Goal: Task Accomplishment & Management: Use online tool/utility

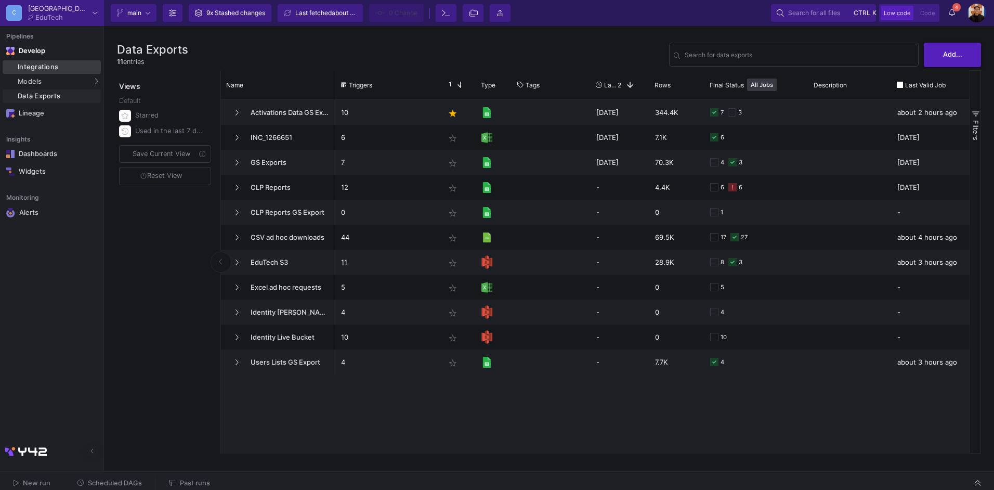
click at [50, 64] on div "Integrations" at bounding box center [58, 67] width 81 height 8
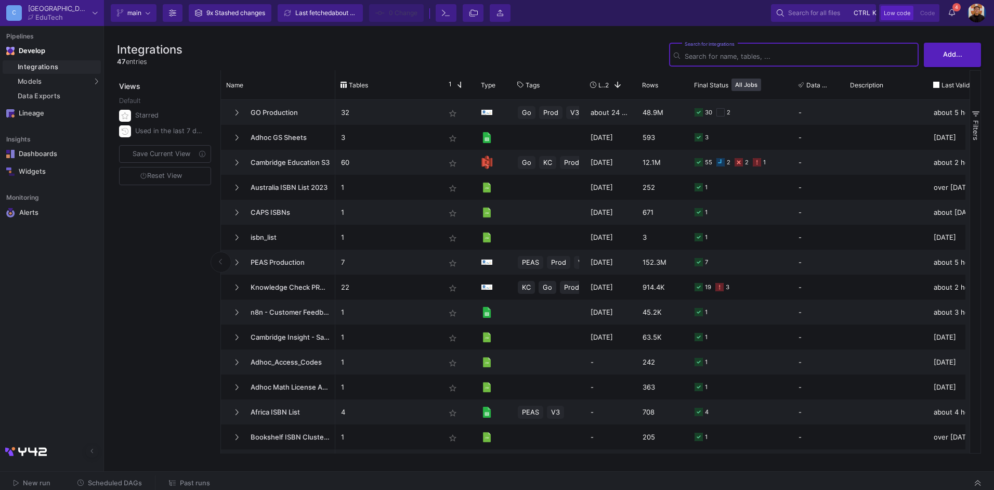
click at [719, 47] on div "Search for integrations" at bounding box center [799, 53] width 229 height 25
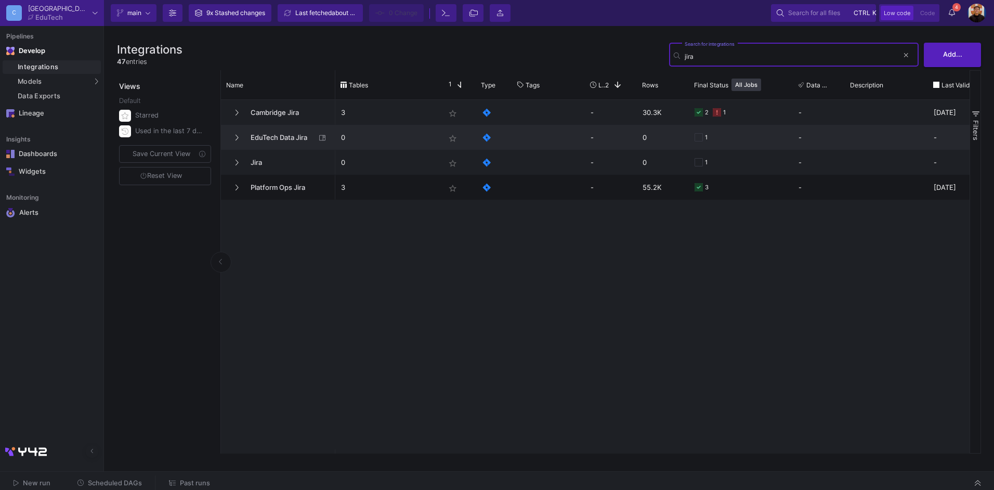
type input "jira"
click at [265, 136] on span "EduTech Data Jira" at bounding box center [279, 137] width 71 height 24
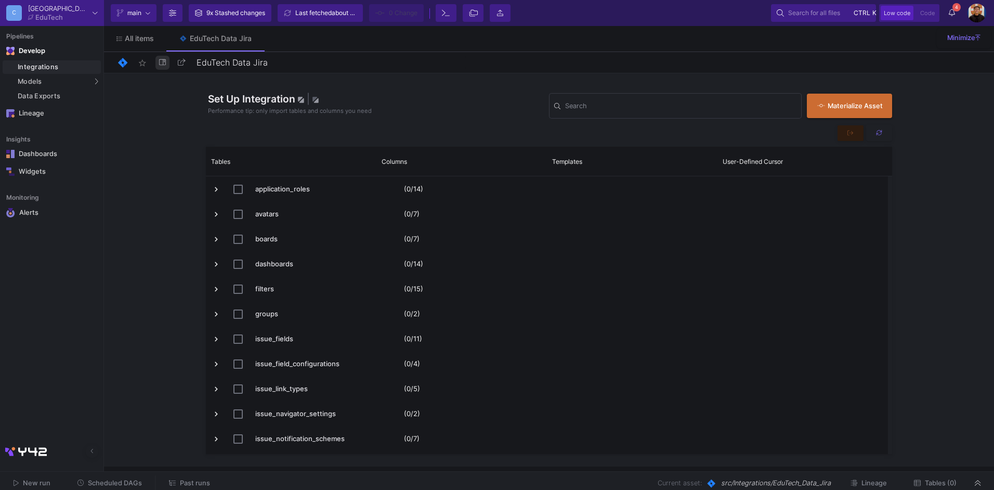
click at [163, 61] on icon at bounding box center [162, 62] width 7 height 6
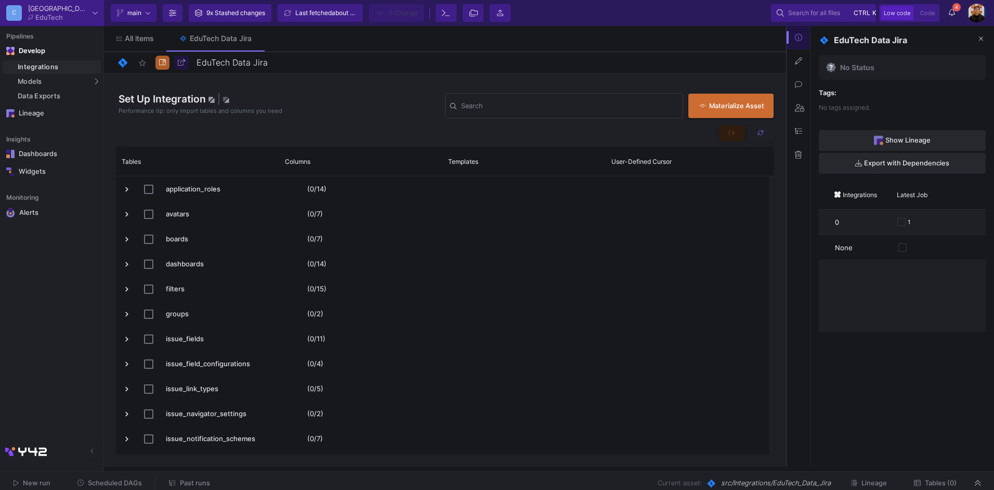
click at [801, 150] on button at bounding box center [798, 154] width 23 height 23
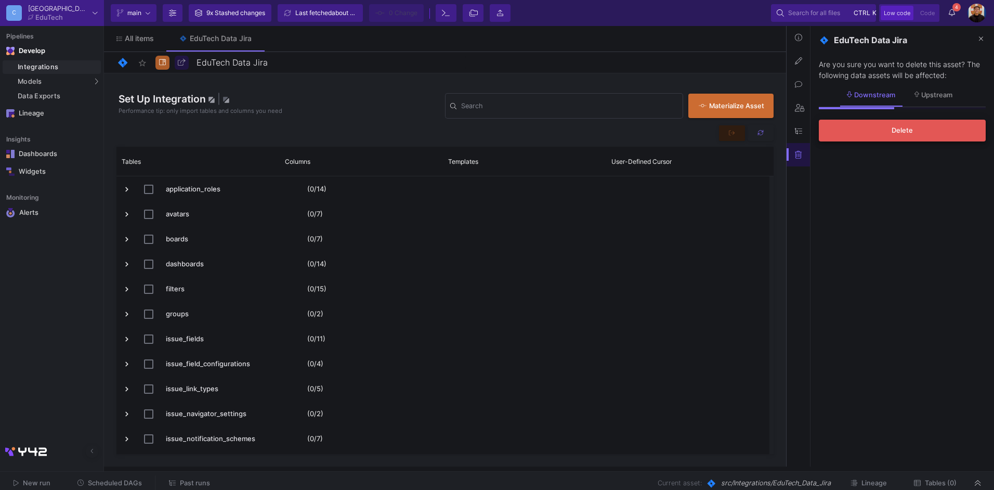
click at [882, 128] on button "Delete" at bounding box center [902, 131] width 167 height 22
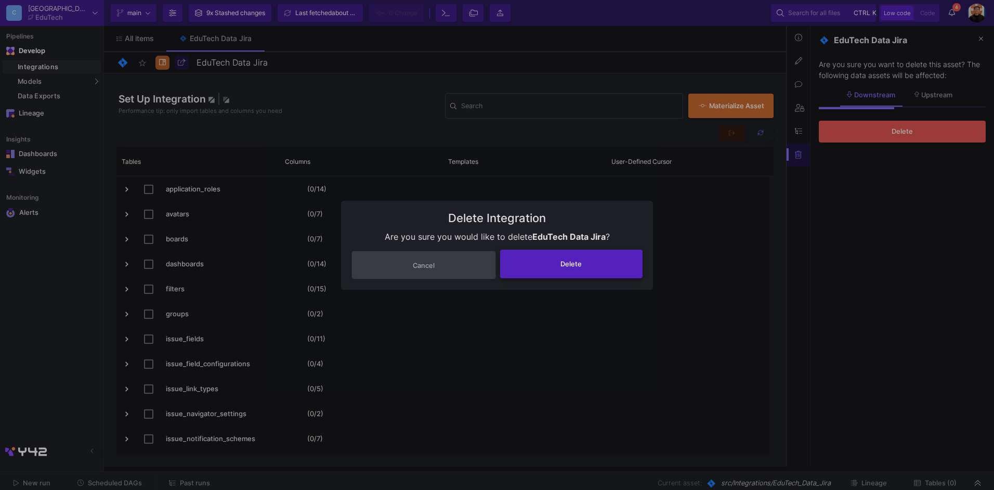
click at [607, 263] on button "Delete" at bounding box center [571, 264] width 143 height 29
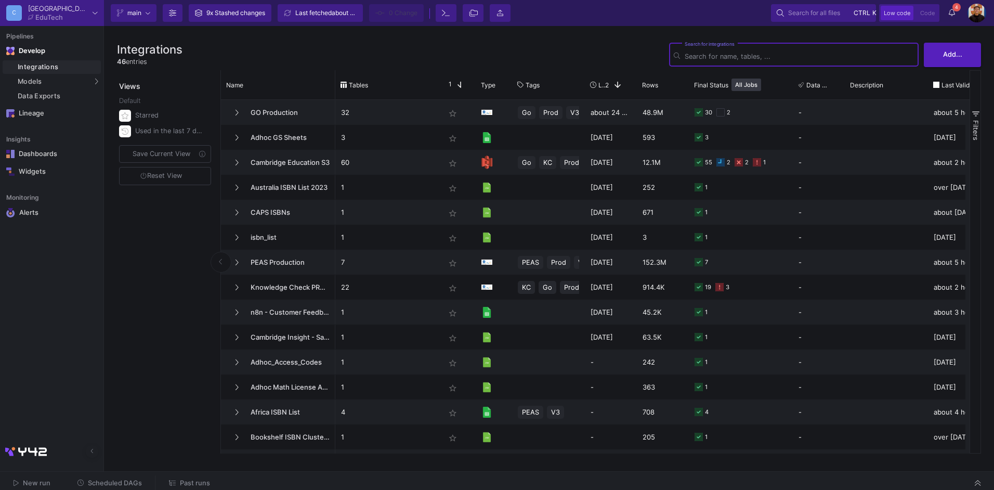
click at [716, 58] on input "Search for integrations" at bounding box center [799, 57] width 229 height 8
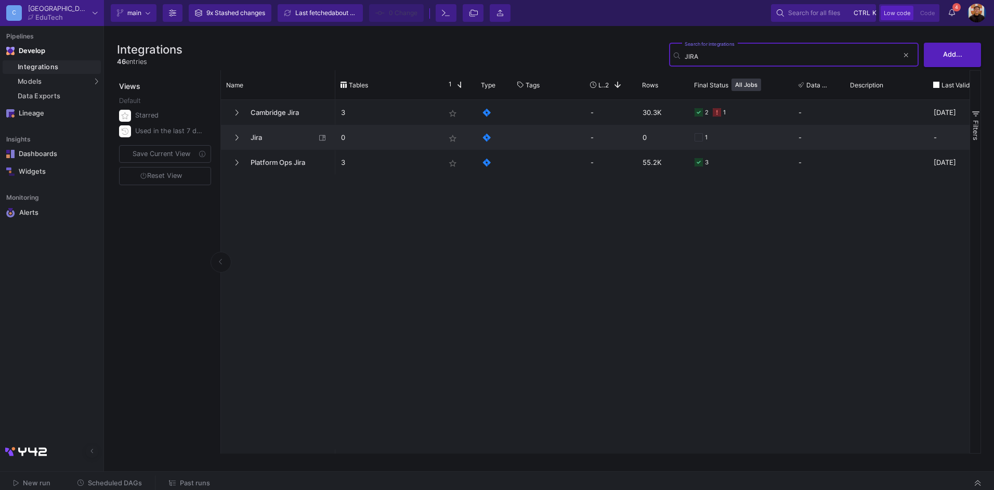
type input "JIRA"
click at [292, 140] on span "Jira" at bounding box center [279, 137] width 71 height 24
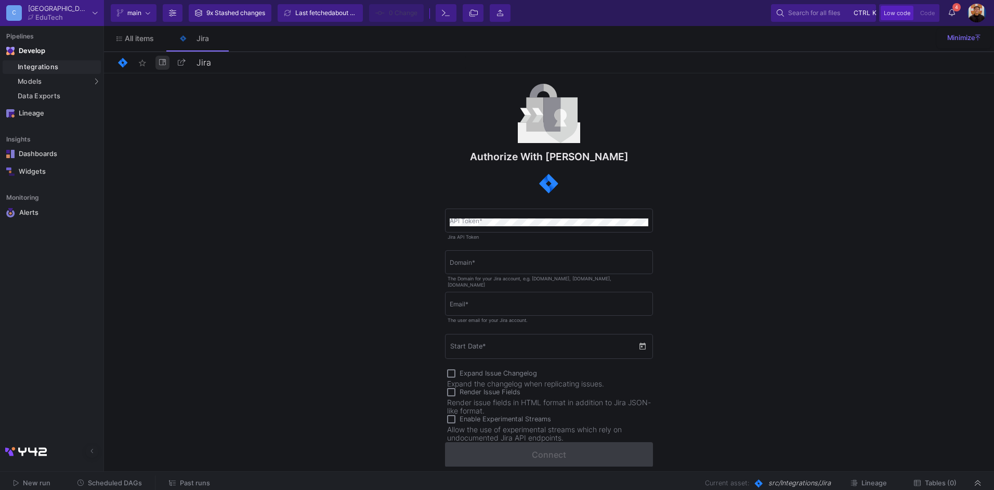
click at [158, 65] on button at bounding box center [163, 63] width 14 height 14
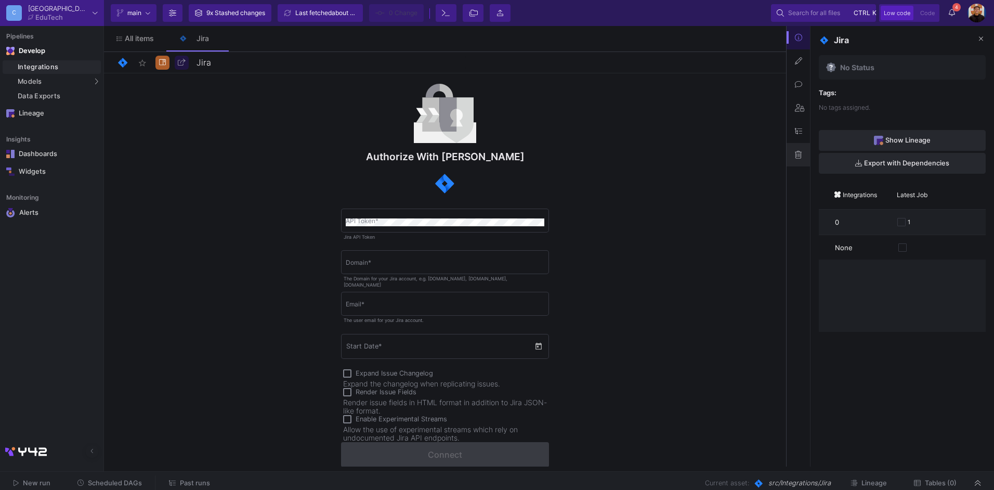
click at [800, 149] on button at bounding box center [798, 154] width 23 height 23
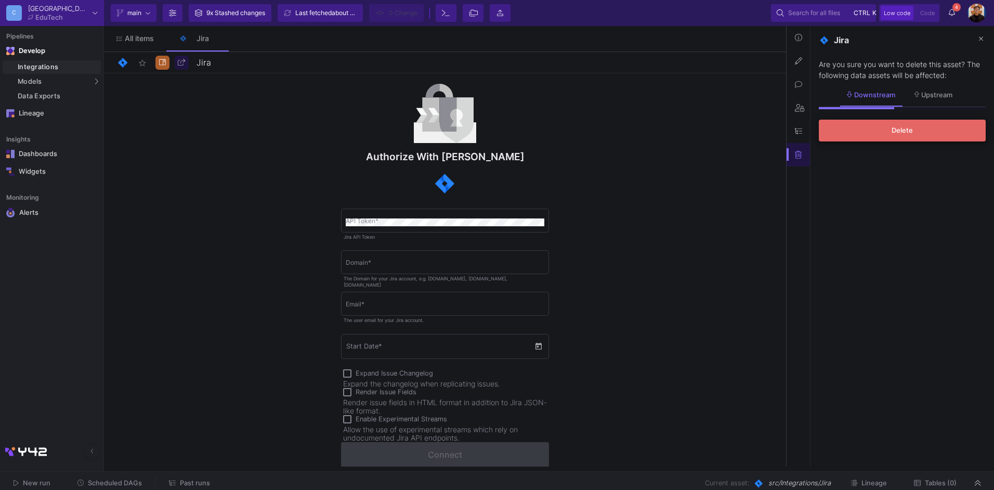
click at [918, 122] on button "Delete" at bounding box center [902, 131] width 167 height 22
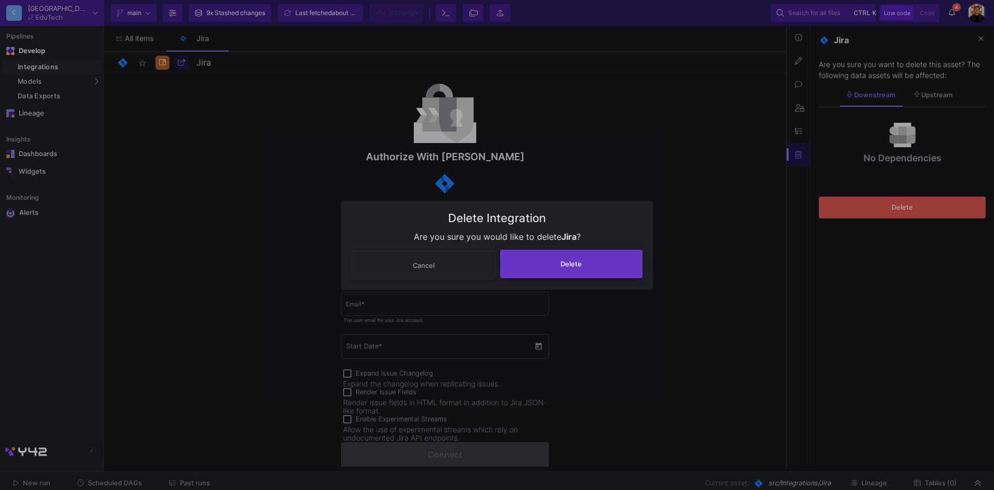
click at [601, 257] on button "Delete" at bounding box center [571, 264] width 143 height 29
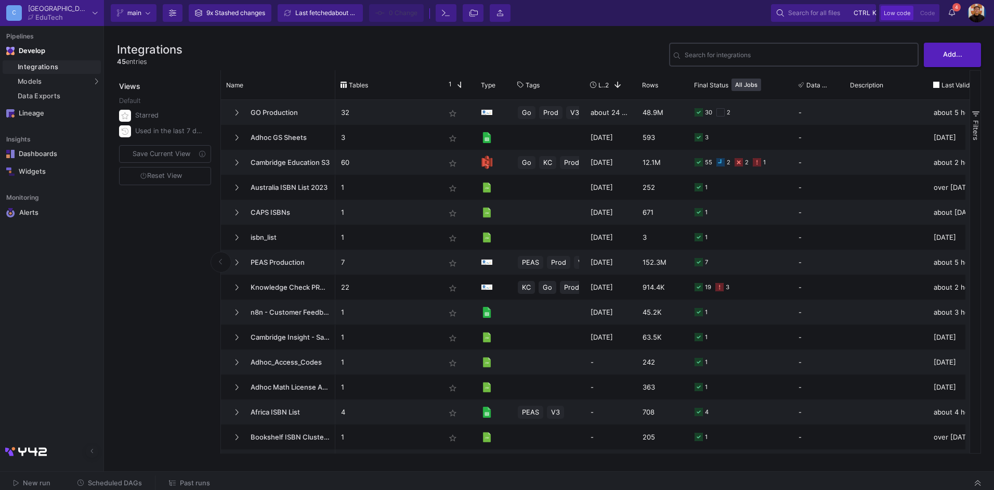
click at [787, 57] on input "Search for integrations" at bounding box center [799, 57] width 229 height 8
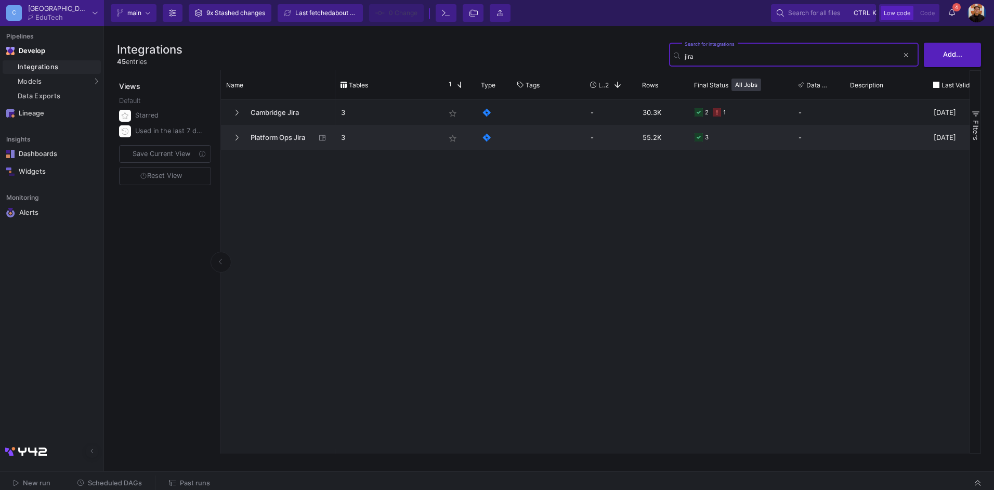
type input "jira"
click at [277, 138] on span "Platform Ops Jira" at bounding box center [279, 137] width 71 height 24
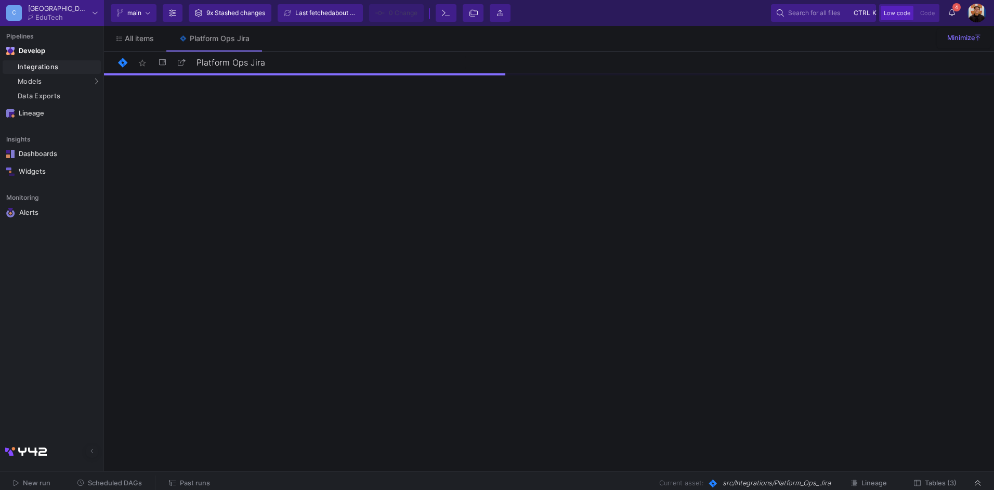
click at [937, 480] on span "Tables (3)" at bounding box center [941, 483] width 32 height 8
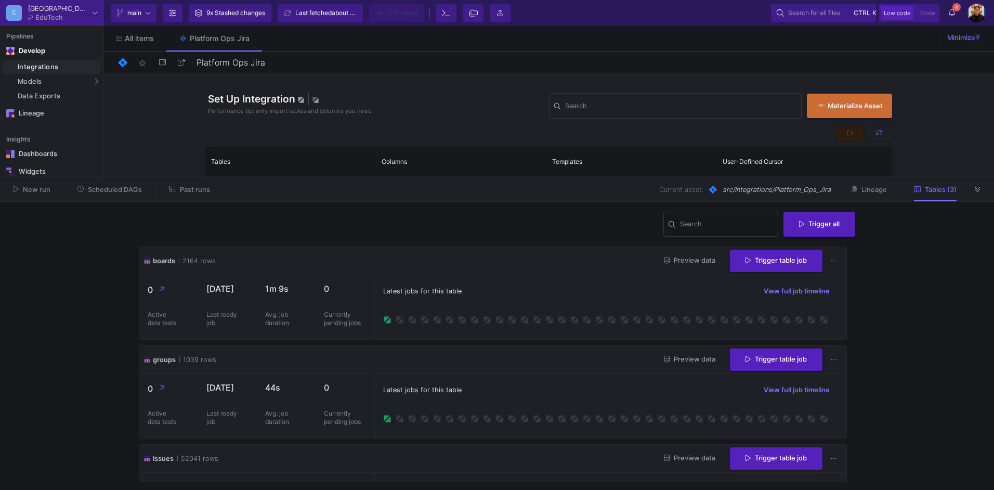
click at [869, 192] on span "Lineage" at bounding box center [874, 190] width 25 height 8
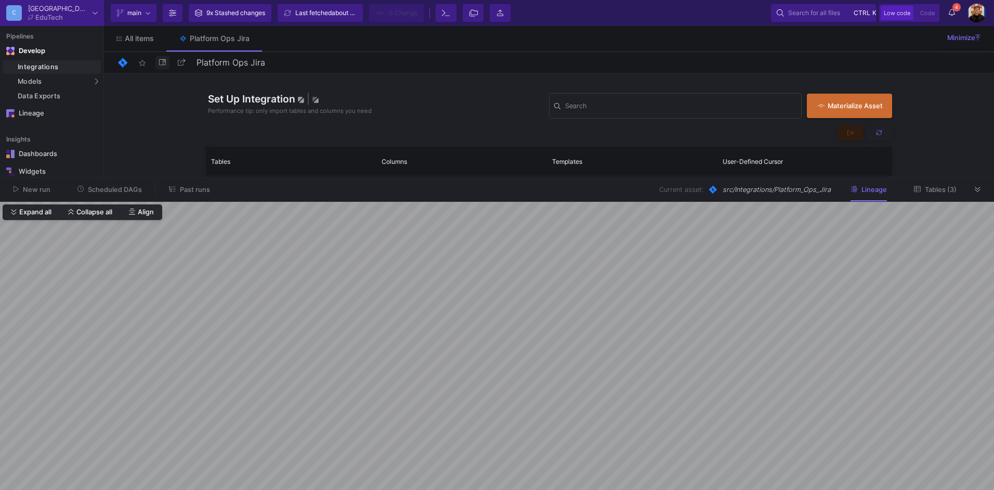
click at [156, 63] on button at bounding box center [163, 63] width 14 height 14
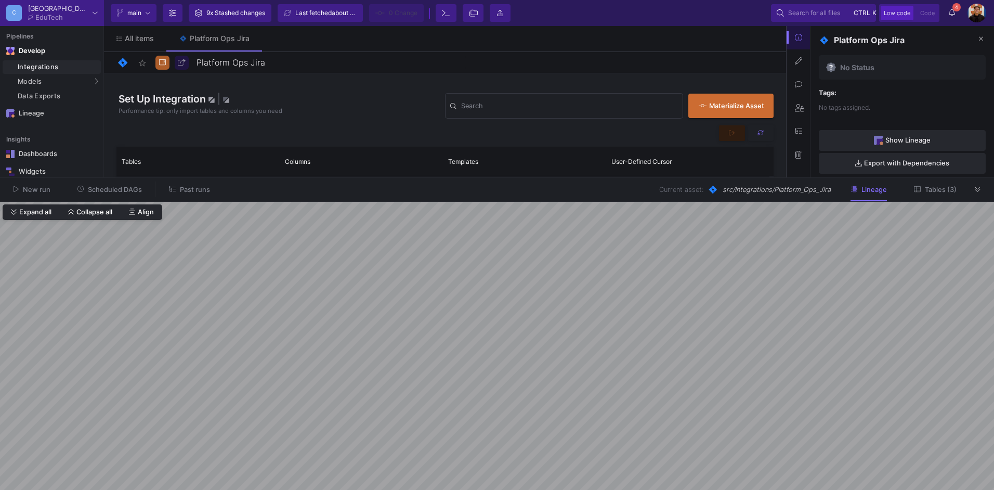
click at [794, 159] on button at bounding box center [798, 154] width 23 height 23
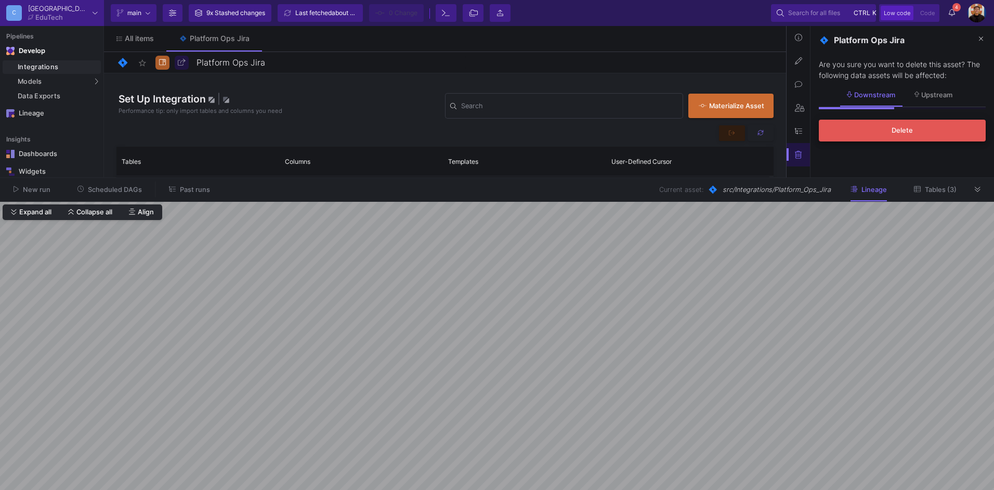
click at [907, 133] on span "Delete" at bounding box center [902, 130] width 21 height 8
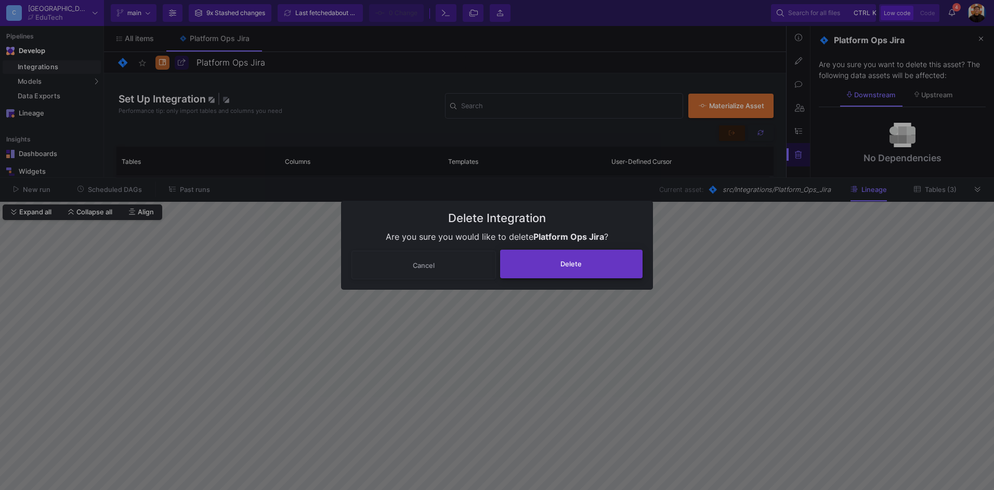
click at [595, 251] on button "Delete" at bounding box center [571, 264] width 143 height 29
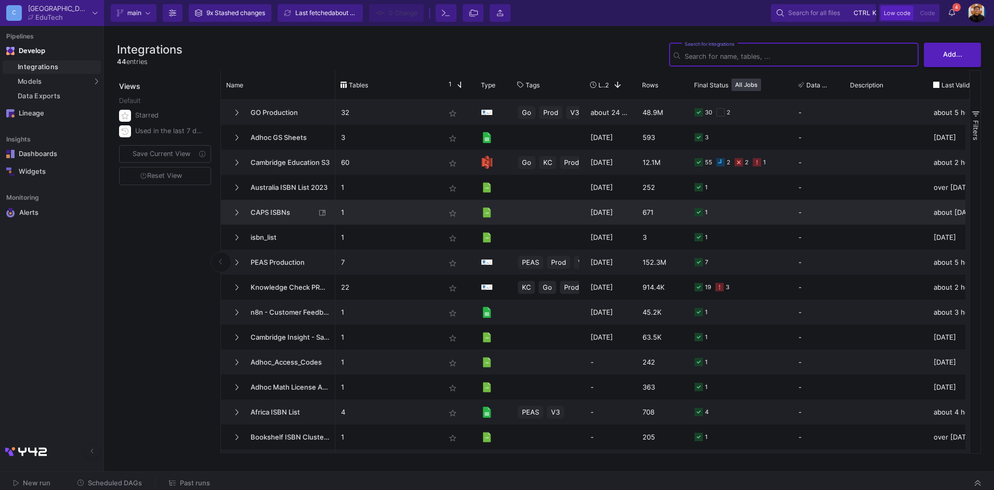
click at [389, 210] on p "1" at bounding box center [387, 212] width 93 height 24
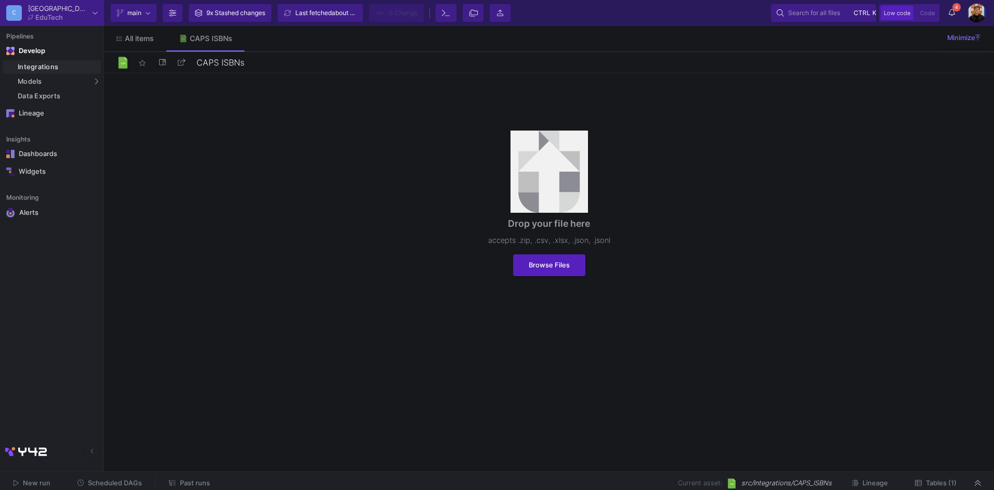
click at [940, 478] on button "Tables (1)" at bounding box center [936, 483] width 67 height 16
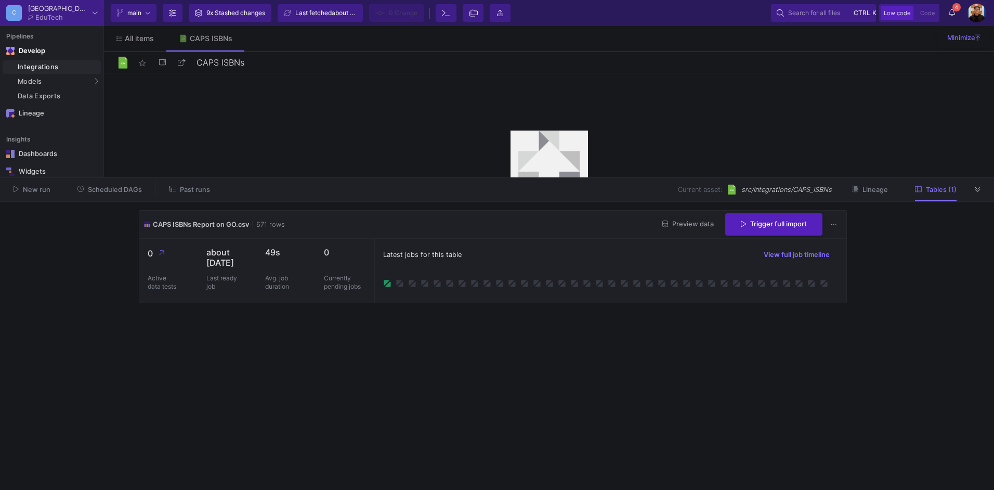
click at [891, 189] on button "Lineage" at bounding box center [869, 190] width 61 height 16
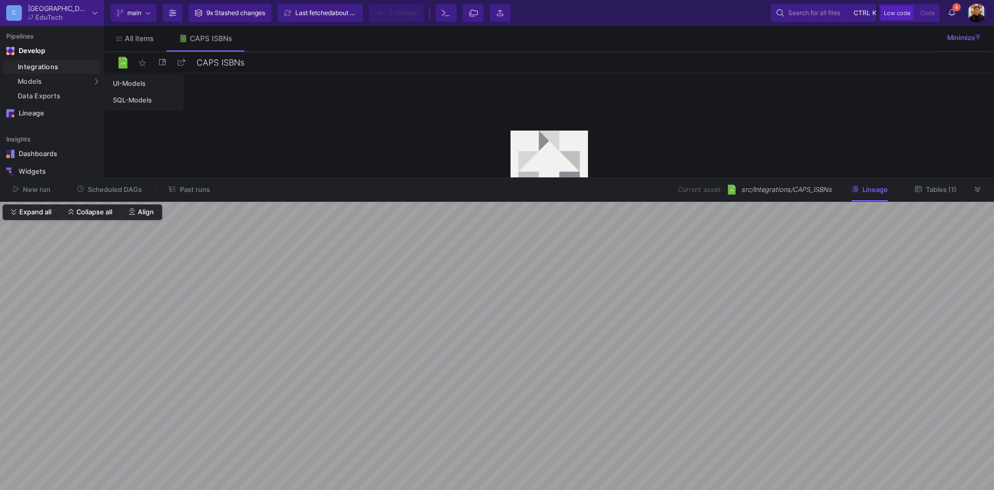
click at [48, 62] on link "Integrations" at bounding box center [52, 67] width 98 height 14
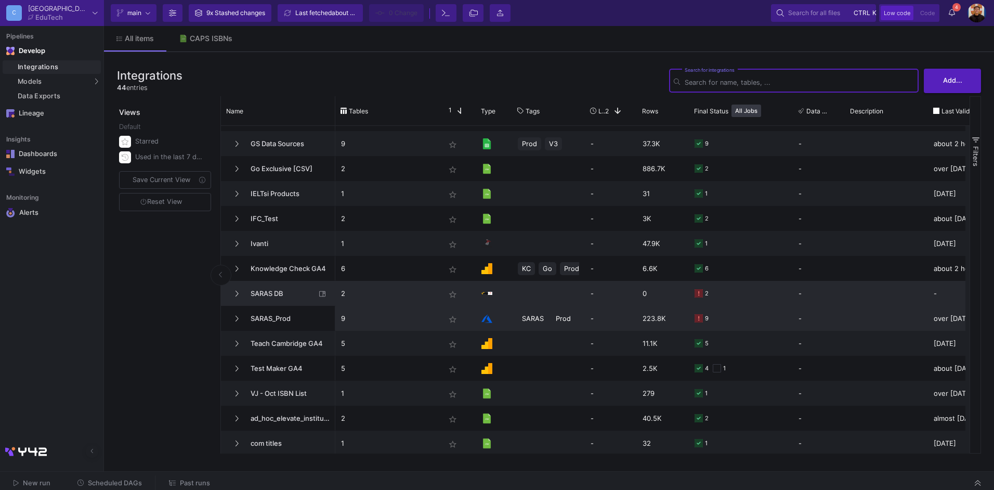
scroll to position [775, 0]
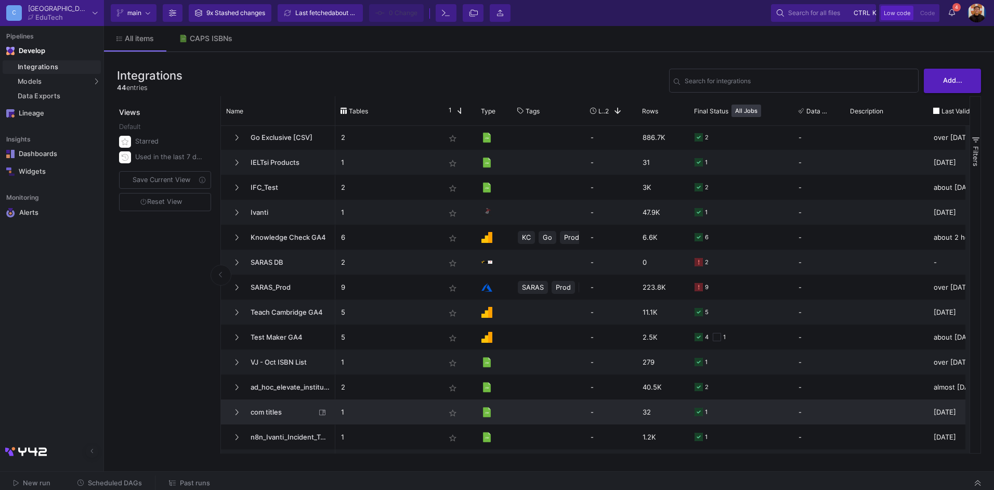
click at [396, 416] on p "1" at bounding box center [387, 412] width 93 height 24
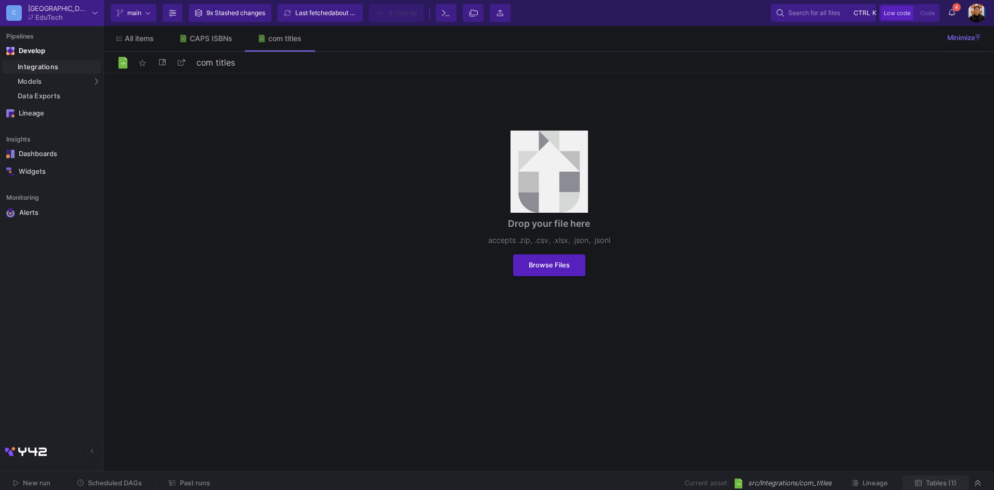
click at [951, 487] on button "Tables (1)" at bounding box center [936, 483] width 67 height 16
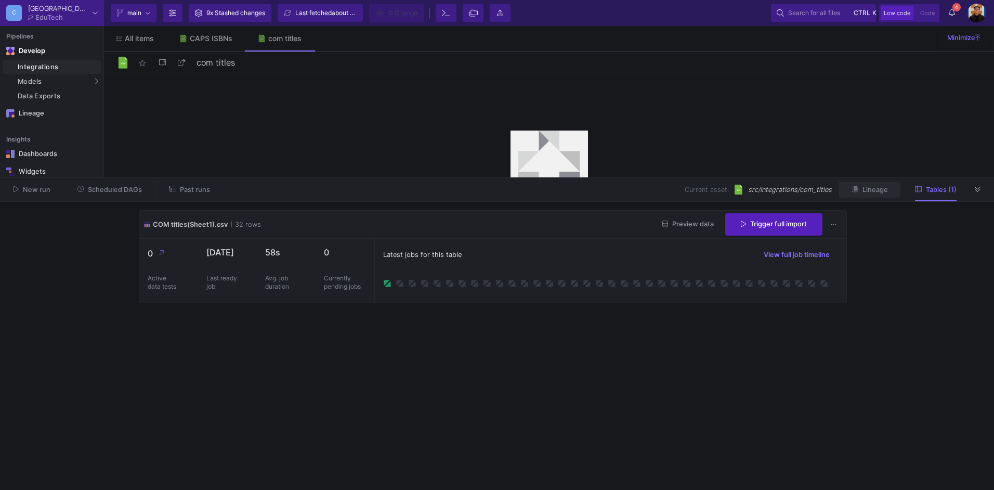
click at [869, 195] on button "Lineage" at bounding box center [869, 190] width 61 height 16
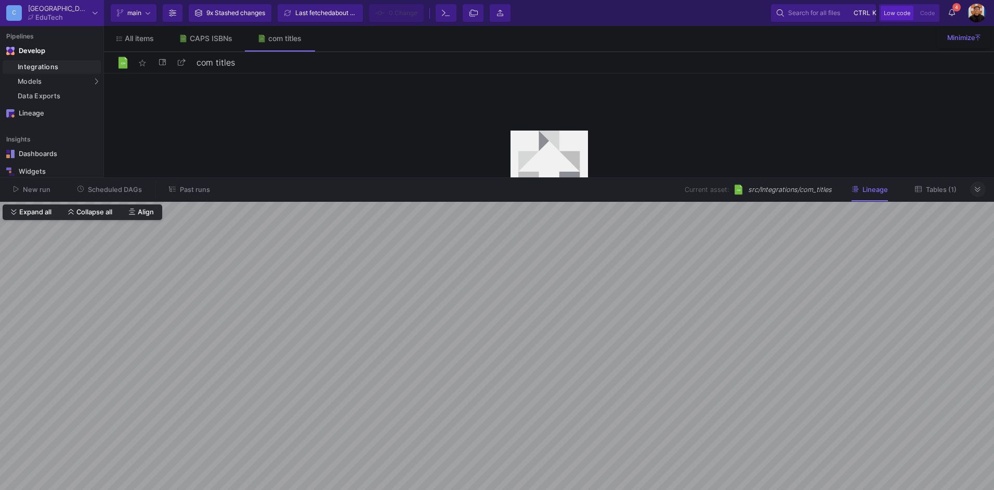
click at [975, 182] on button at bounding box center [978, 190] width 16 height 16
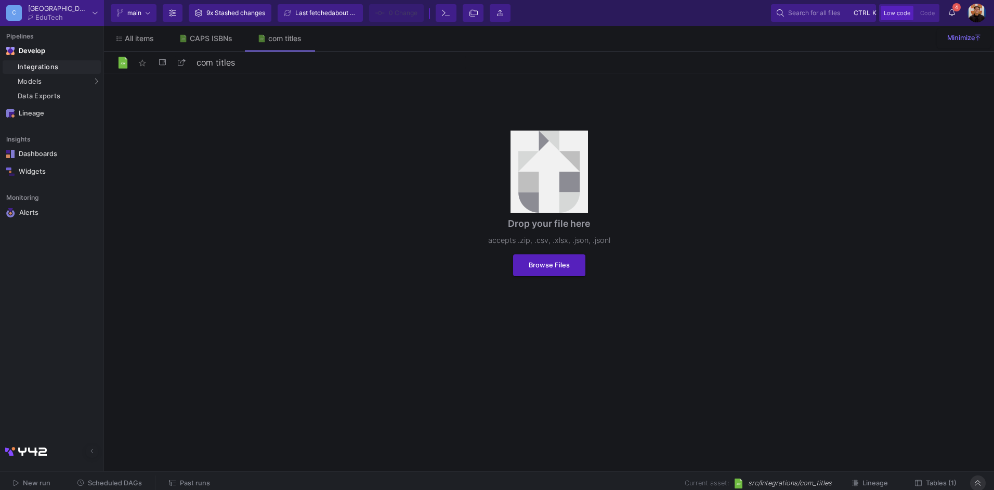
click at [976, 191] on div "Drop your file here accepts .zip, .csv, .xlsx, .json, .jsonl Browse Files" at bounding box center [549, 203] width 890 height 260
click at [50, 67] on div "Integrations" at bounding box center [58, 67] width 81 height 8
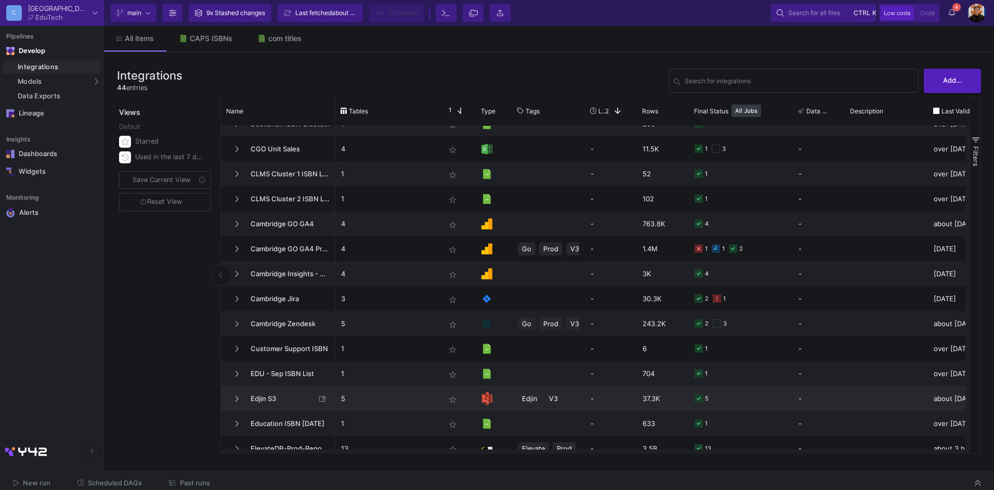
scroll to position [775, 0]
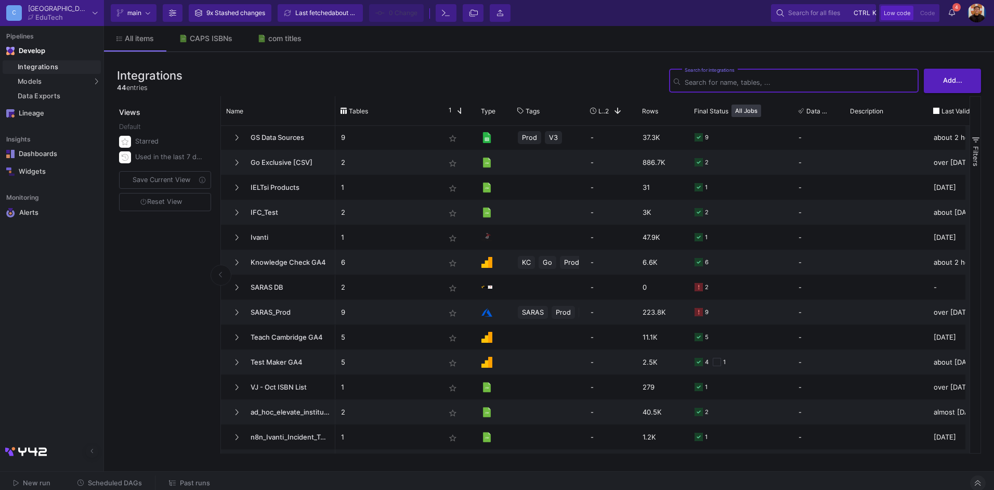
click at [981, 480] on icon at bounding box center [978, 483] width 6 height 7
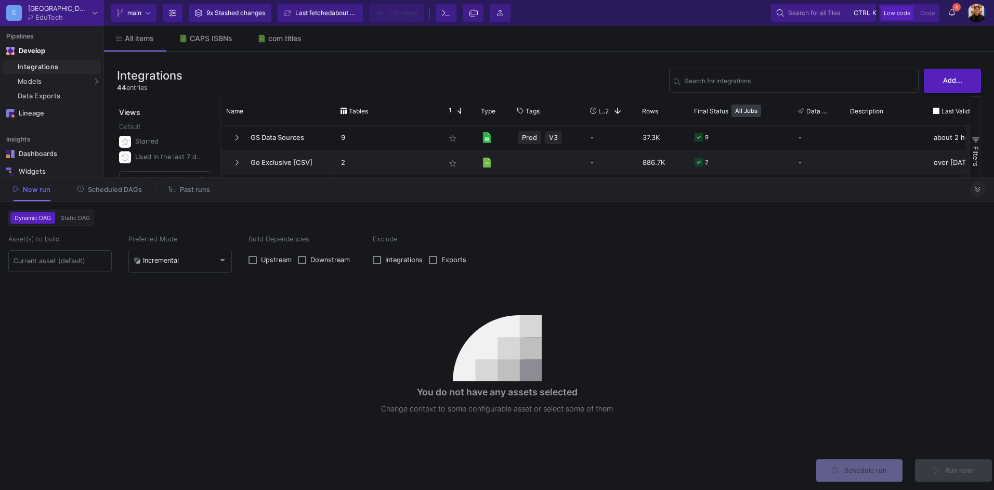
click at [975, 195] on button at bounding box center [978, 190] width 16 height 16
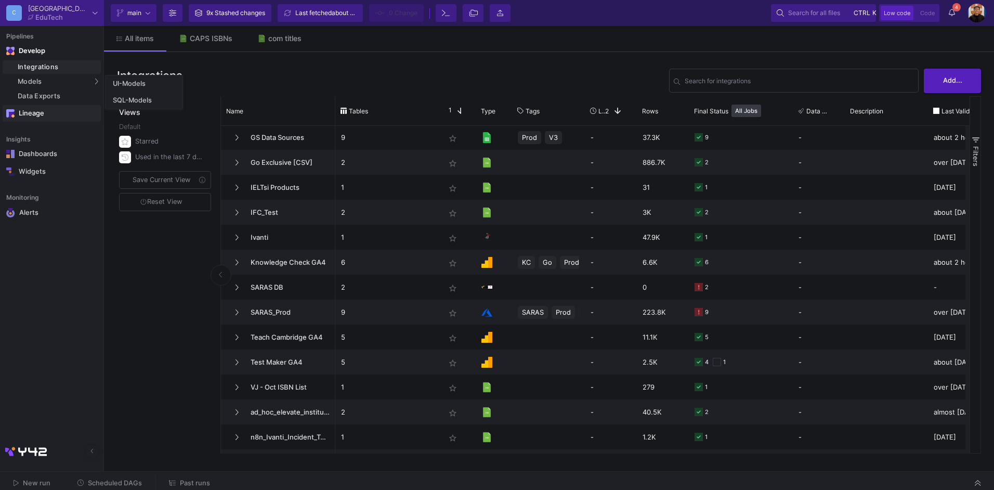
click at [34, 120] on link "Lineage" at bounding box center [52, 113] width 98 height 17
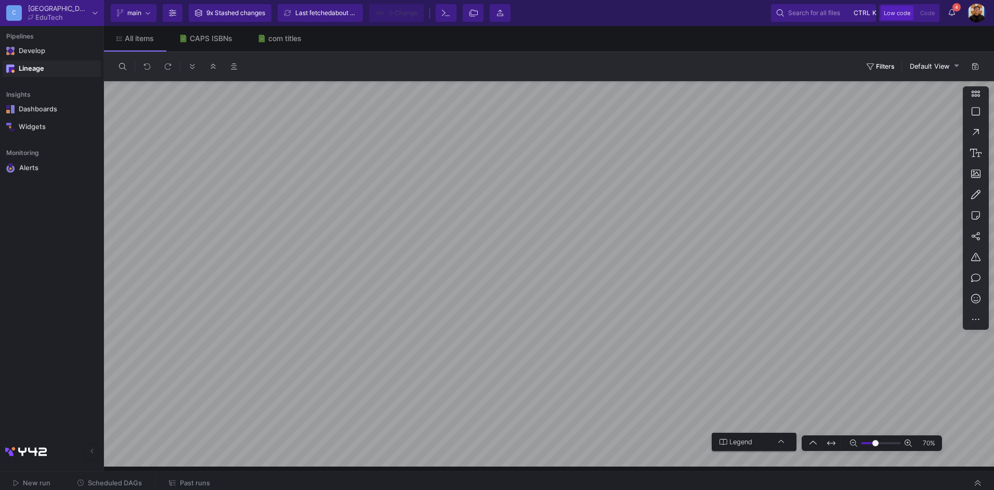
click at [539, 66] on div "0 0 Filters 0 Default View 70% Legend Integrations UI-Models SQL-Models Data Ex…" at bounding box center [549, 259] width 890 height 415
click at [617, 69] on div "0 0 Filters 0 Default View 70% Legend Integrations UI-Models SQL-Models Data Ex…" at bounding box center [549, 259] width 890 height 415
click at [542, 33] on div "All items CAPS ISBNs com titles 0 0 Filters 0 Default View 70% Legend Integrati…" at bounding box center [549, 246] width 890 height 441
click at [301, 73] on div "0 0 Filters 0 Default View 70% Legend Integrations UI-Models SQL-Models Data Ex…" at bounding box center [549, 259] width 890 height 415
click at [306, 67] on div "0 0 Filters 0 Default View 70% Legend Integrations UI-Models SQL-Models Data Ex…" at bounding box center [549, 259] width 890 height 415
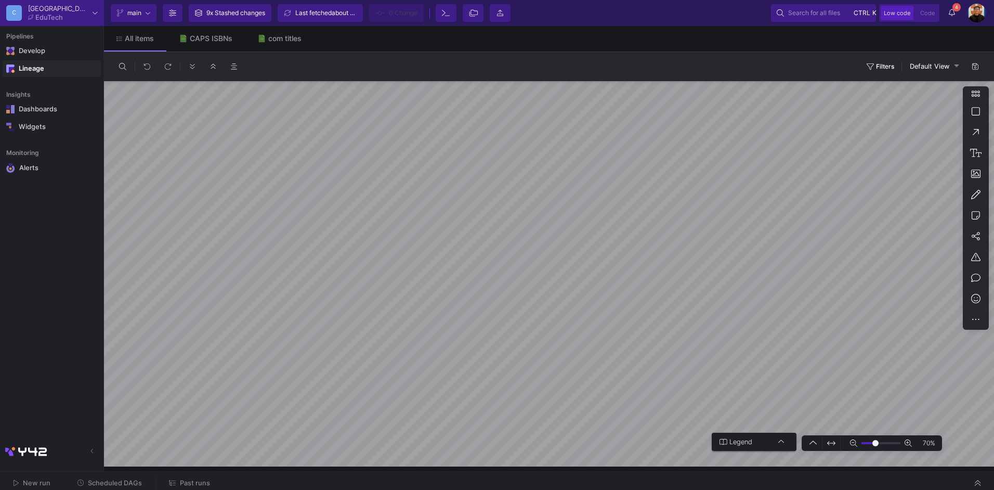
click at [854, 442] on icon at bounding box center [853, 442] width 7 height 7
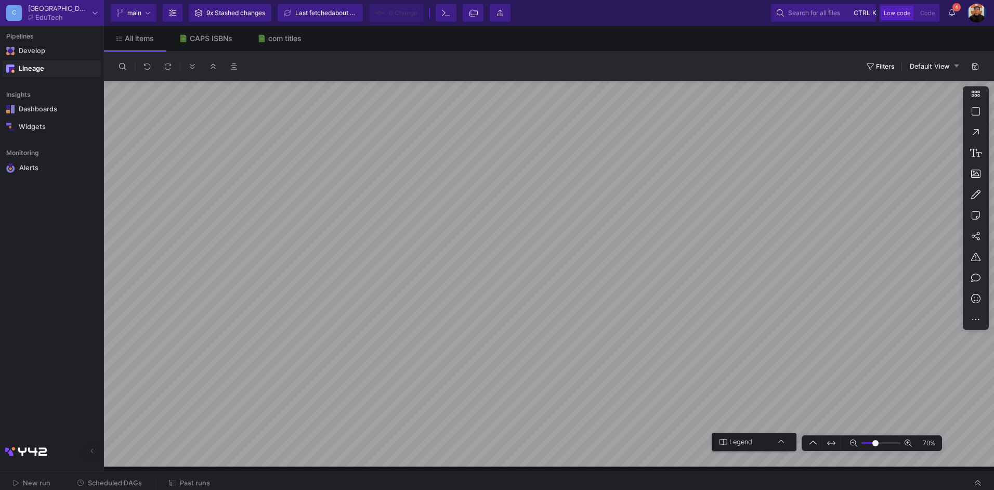
click at [854, 442] on icon at bounding box center [853, 442] width 7 height 7
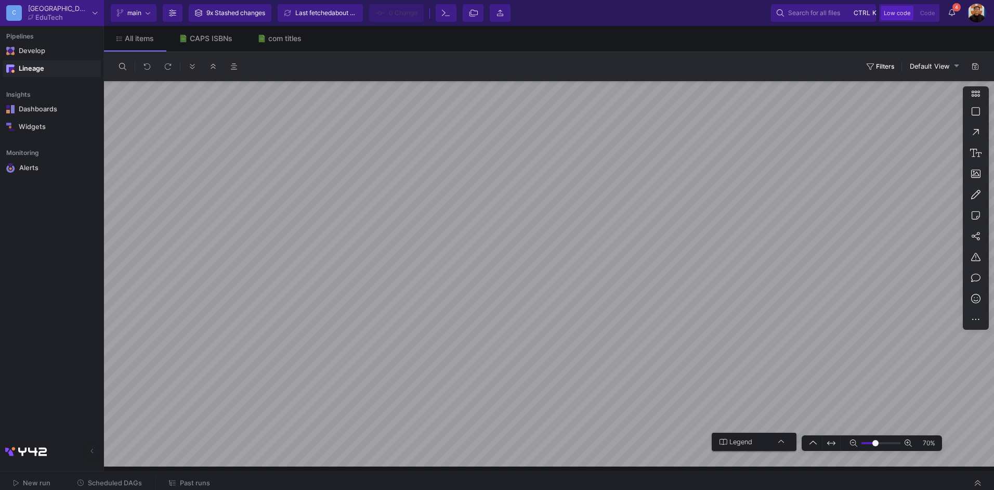
click at [854, 442] on icon at bounding box center [853, 442] width 7 height 7
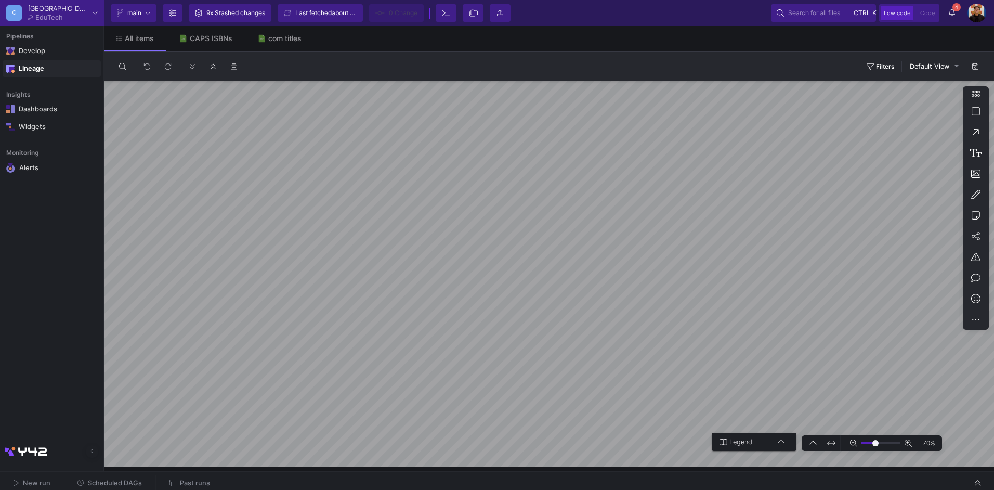
click at [854, 442] on icon at bounding box center [853, 442] width 7 height 7
type input "-16"
click at [634, 50] on div "All items CAPS ISBNs com titles 0 0 Filters 0 Default View 32% Legend Integrati…" at bounding box center [549, 246] width 890 height 441
click at [657, 51] on div "All items CAPS ISBNs com titles 0 0 Filters 0 Default View 32% Legend Integrati…" at bounding box center [549, 246] width 890 height 441
click at [609, 54] on div "0 0 Filters 0 Default View 32% Legend Integrations UI-Models SQL-Models Data Ex…" at bounding box center [549, 259] width 890 height 415
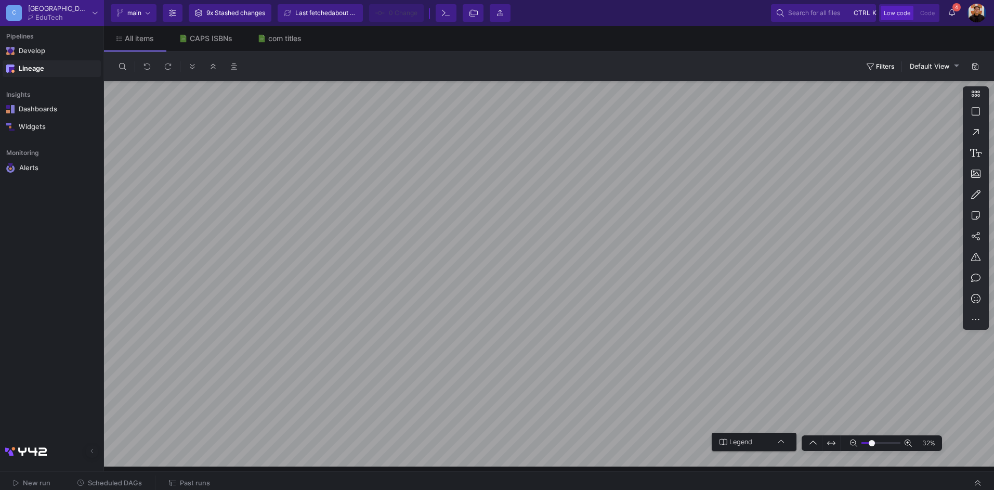
click at [649, 79] on div "0 0 Filters 0 Default View 32% Legend Integrations UI-Models SQL-Models Data Ex…" at bounding box center [549, 259] width 890 height 415
click at [634, 77] on div "0 0 Filters 0 Default View 32% Legend Integrations UI-Models SQL-Models Data Ex…" at bounding box center [549, 259] width 890 height 415
click at [672, 61] on div "0 0 Filters 0 Default View 32% Legend Integrations UI-Models SQL-Models Data Ex…" at bounding box center [549, 259] width 890 height 415
click at [685, 54] on div "0 0 Filters 0 Default View 32% Legend Integrations UI-Models SQL-Models Data Ex…" at bounding box center [549, 259] width 890 height 415
click at [696, 70] on div "0 0 Filters 0 Default View 32% Legend Integrations UI-Models SQL-Models Data Ex…" at bounding box center [549, 259] width 890 height 415
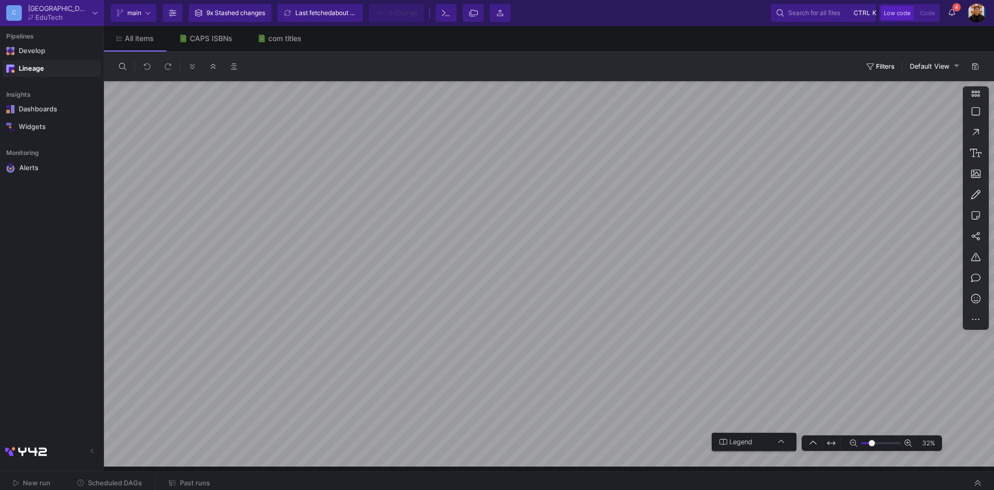
click at [676, 40] on div "All items CAPS ISBNs com titles 0 0 Filters 0 Default View 32% Legend Integrati…" at bounding box center [549, 246] width 890 height 441
click at [25, 54] on div "Develop" at bounding box center [27, 51] width 16 height 8
click at [55, 66] on div "Integrations" at bounding box center [58, 67] width 81 height 8
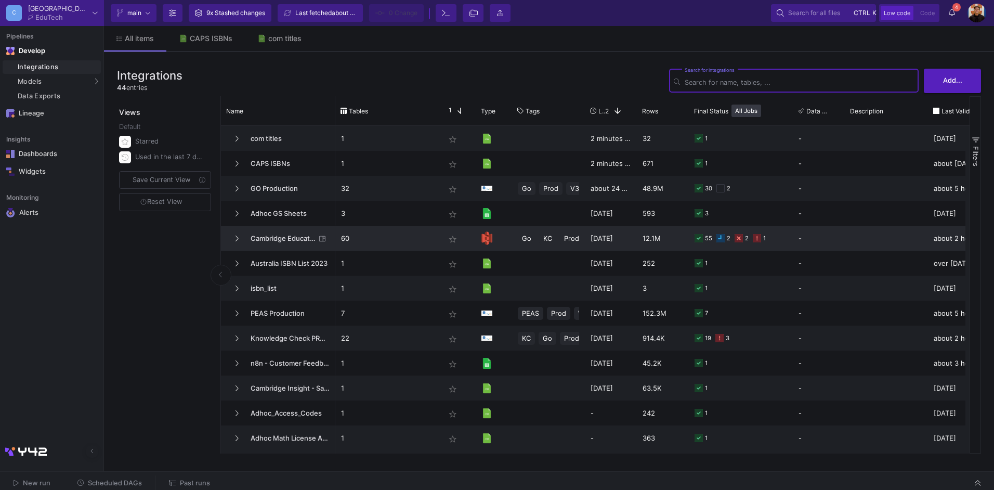
click at [280, 242] on span "Cambridge Education S3" at bounding box center [279, 238] width 71 height 24
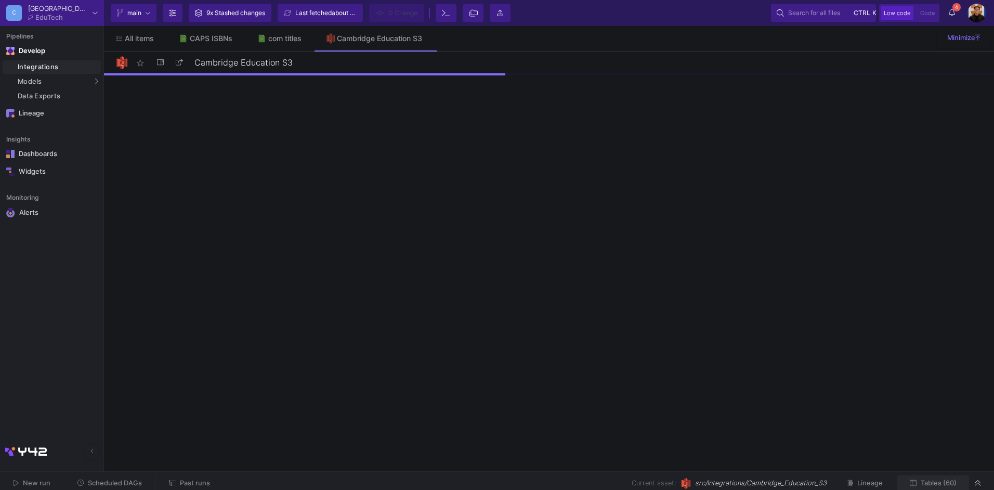
click at [944, 484] on span "Tables (60)" at bounding box center [939, 483] width 36 height 8
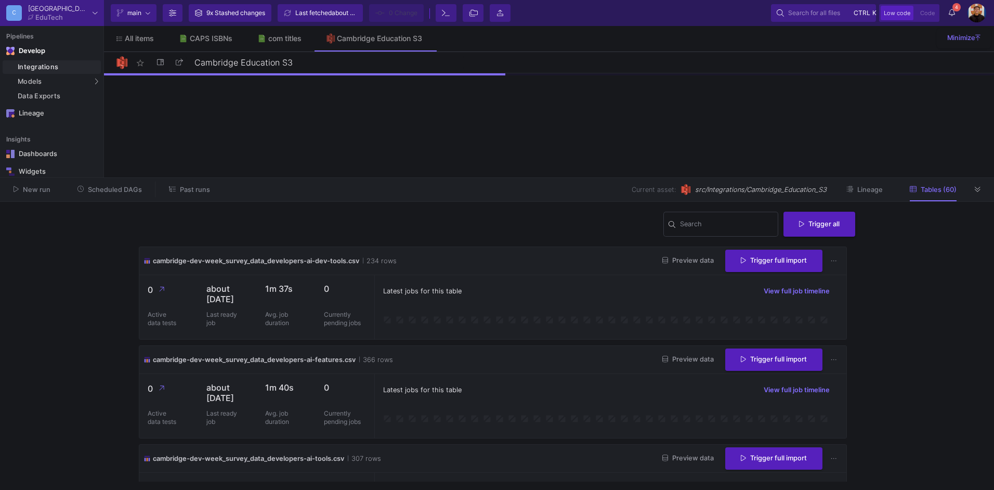
click at [869, 187] on span "Lineage" at bounding box center [870, 190] width 25 height 8
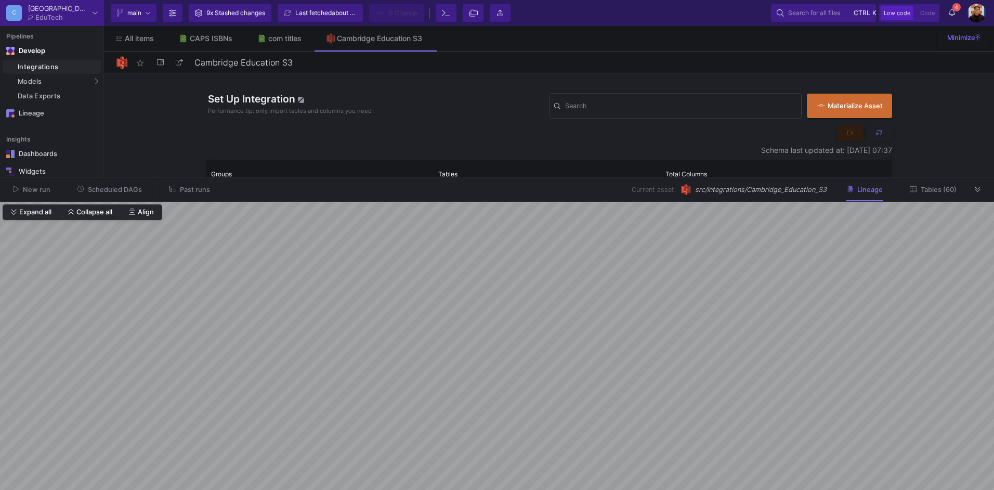
click at [190, 188] on span "Past runs" at bounding box center [195, 190] width 30 height 8
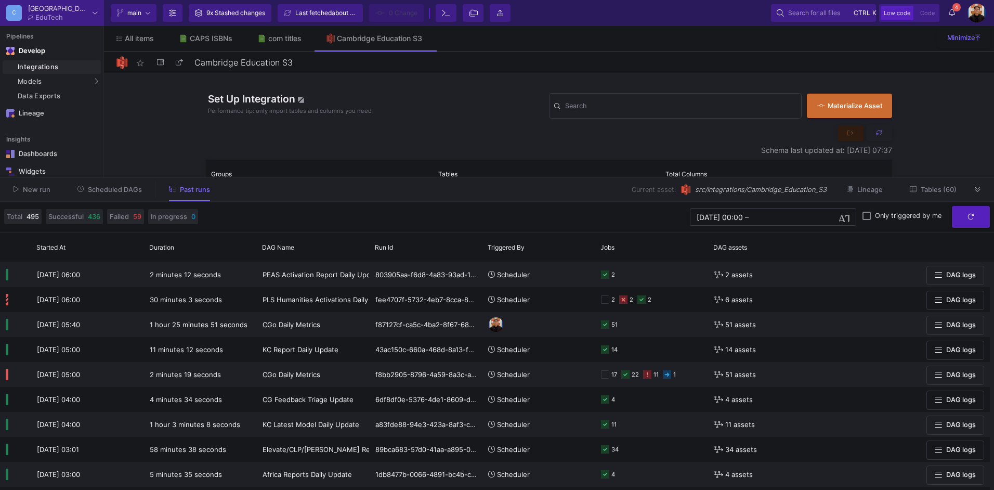
click at [109, 190] on span "Scheduled DAGs" at bounding box center [115, 190] width 54 height 8
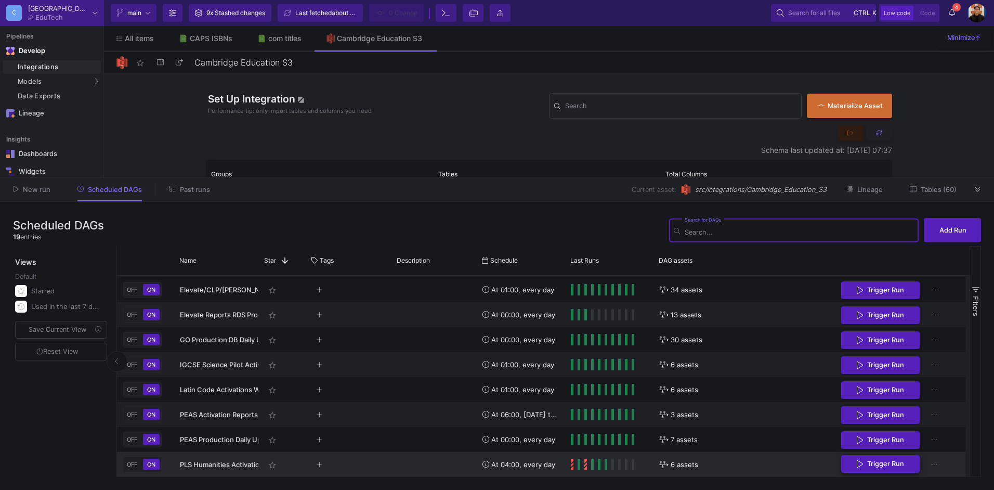
click at [878, 465] on span "Trigger Run" at bounding box center [885, 464] width 37 height 8
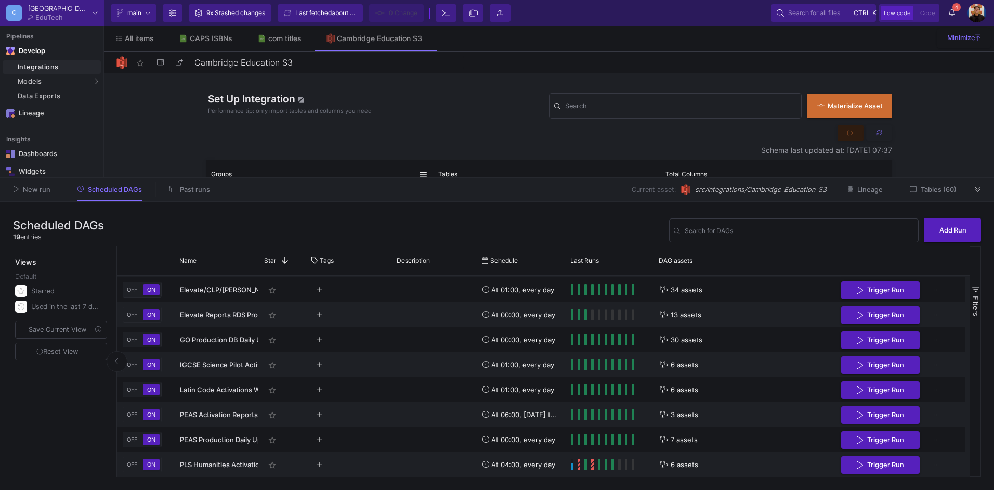
drag, startPoint x: 209, startPoint y: 173, endPoint x: 193, endPoint y: 185, distance: 20.1
click at [206, 176] on div "Groups" at bounding box center [319, 174] width 227 height 29
click at [192, 185] on span "Past runs" at bounding box center [189, 189] width 41 height 8
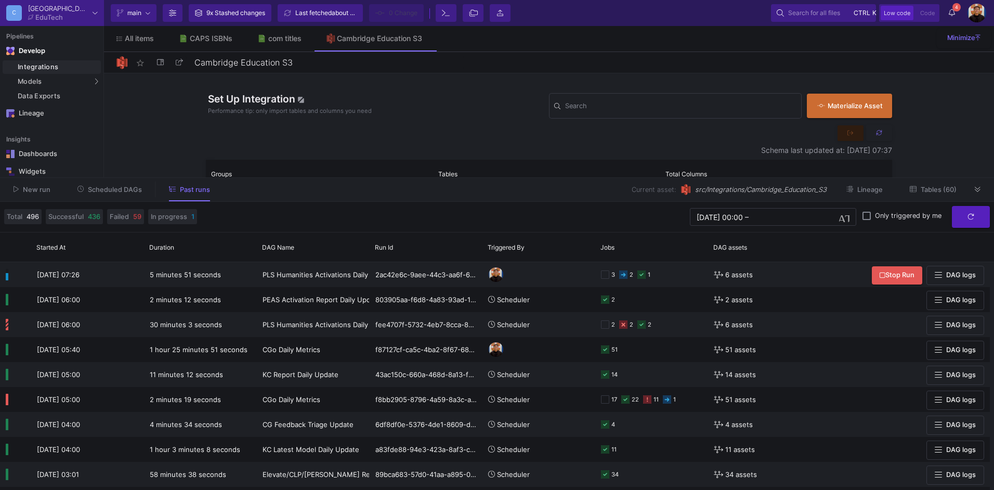
click at [122, 189] on span "Scheduled DAGs" at bounding box center [115, 190] width 54 height 8
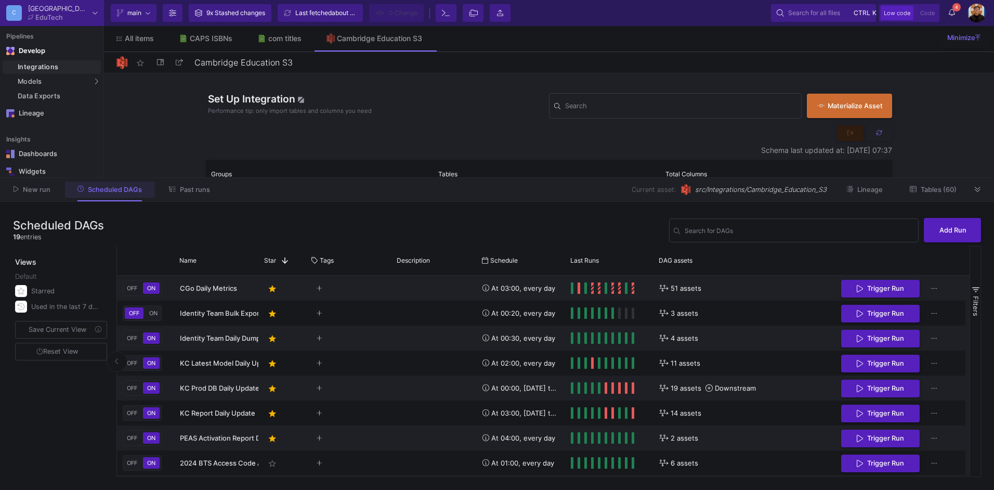
click at [113, 193] on button "Scheduled DAGs" at bounding box center [110, 190] width 90 height 16
click at [982, 185] on button at bounding box center [978, 190] width 16 height 16
